Goal: Task Accomplishment & Management: Manage account settings

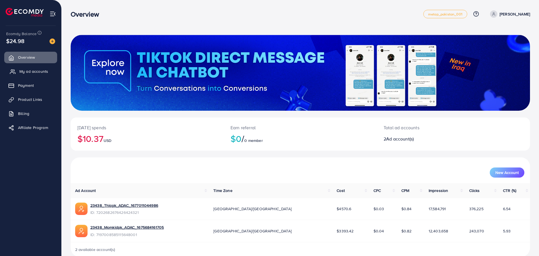
click at [26, 73] on span "My ad accounts" at bounding box center [33, 72] width 29 height 6
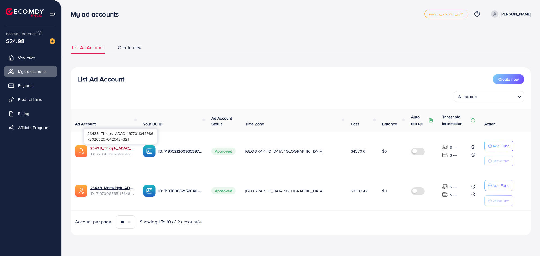
click at [123, 147] on link "23438_Thiapk_ADAC_1677011044986" at bounding box center [112, 148] width 44 height 6
